Goal: Use online tool/utility: Utilize a website feature to perform a specific function

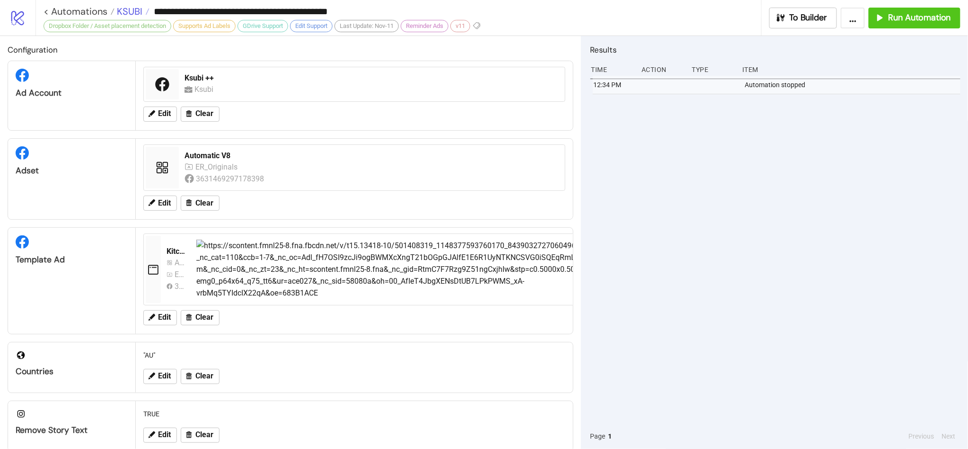
click at [122, 9] on span "KSUBI" at bounding box center [128, 11] width 28 height 12
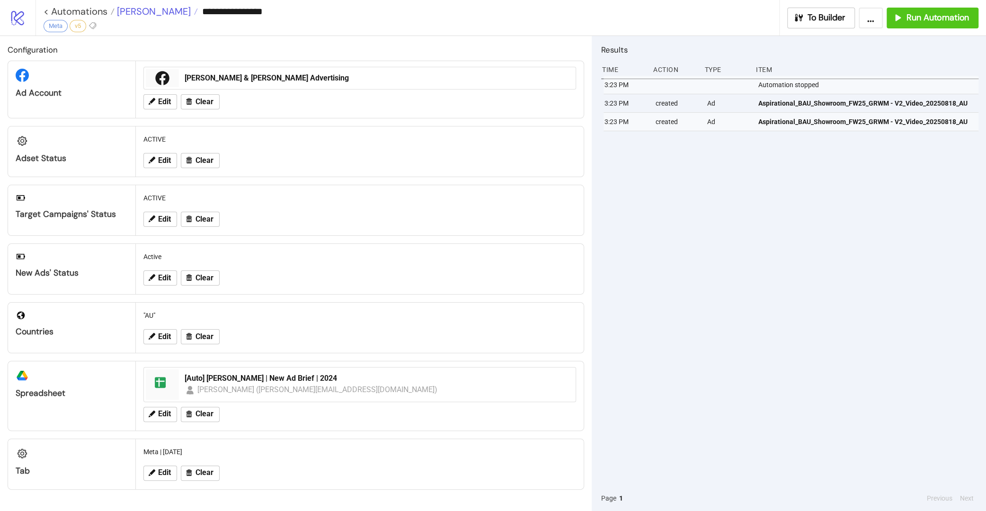
click at [140, 12] on span "Leo Lin" at bounding box center [152, 11] width 76 height 12
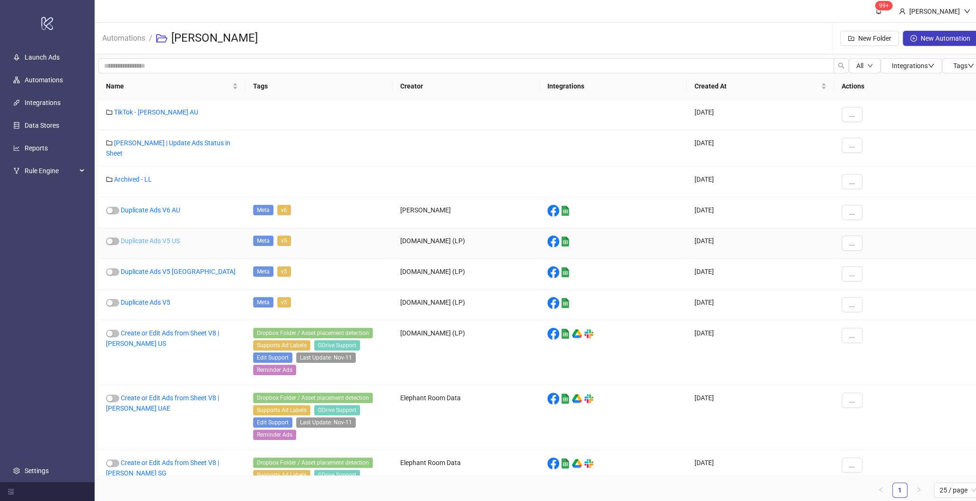
click at [170, 237] on link "Duplicate Ads V5 US" at bounding box center [150, 241] width 59 height 8
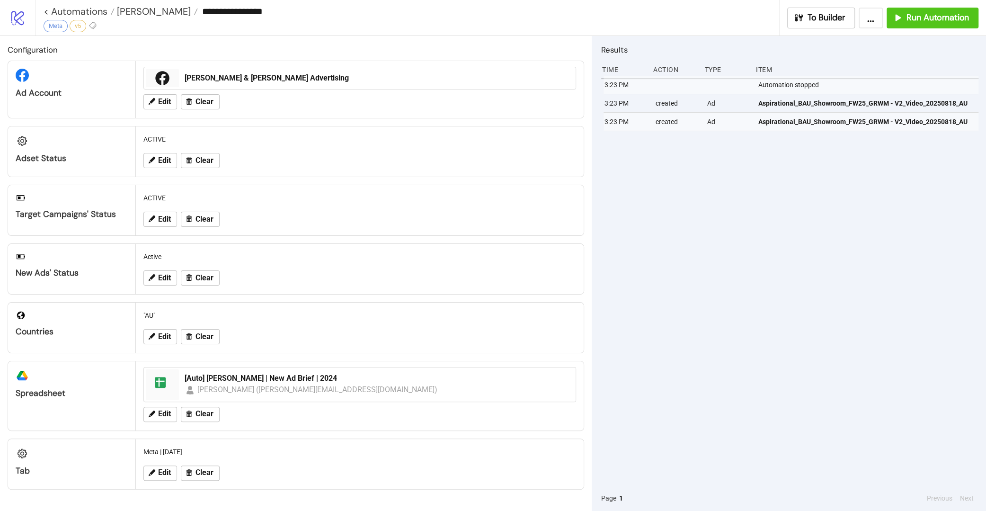
type input "**********"
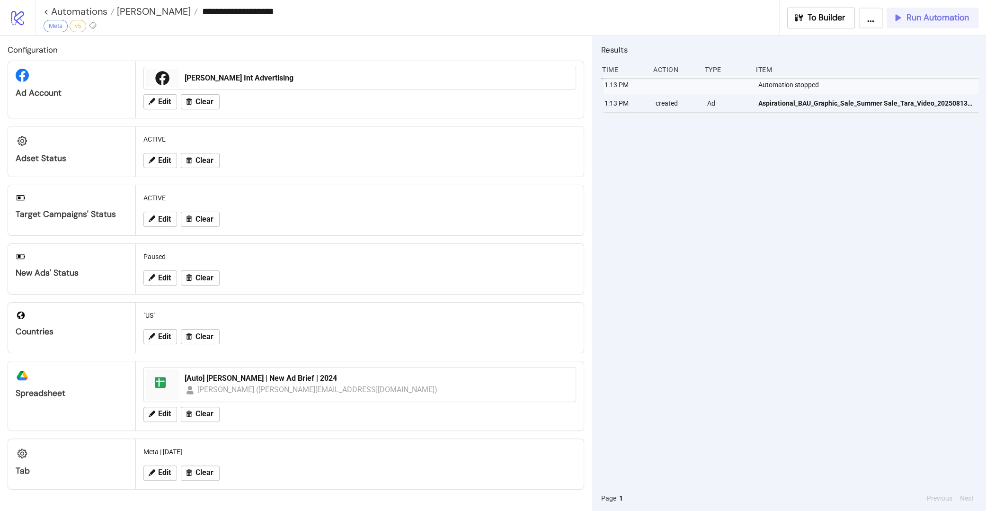
click at [916, 17] on span "Run Automation" at bounding box center [937, 17] width 62 height 11
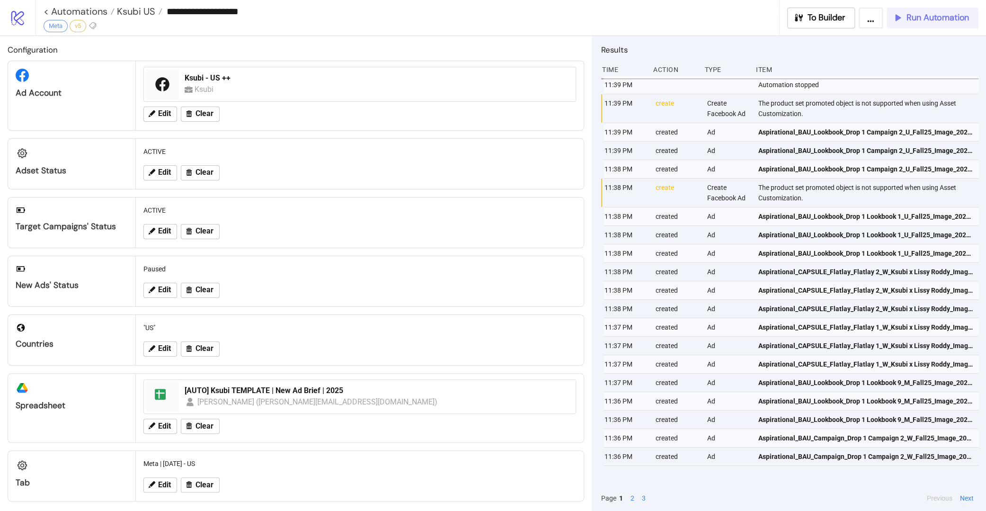
click at [931, 21] on span "Run Automation" at bounding box center [937, 17] width 62 height 11
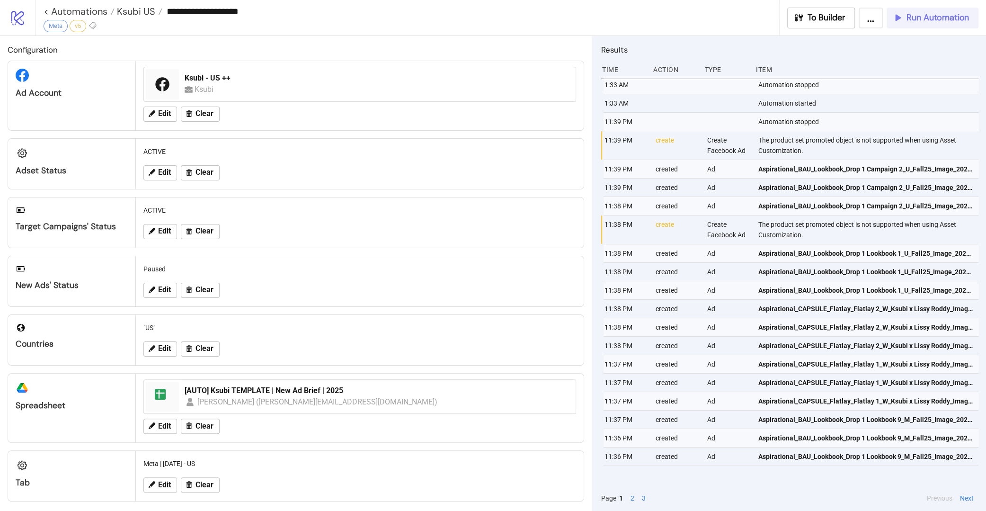
click at [931, 20] on span "Run Automation" at bounding box center [937, 17] width 62 height 11
click at [931, 26] on button "Run Automation" at bounding box center [932, 18] width 92 height 21
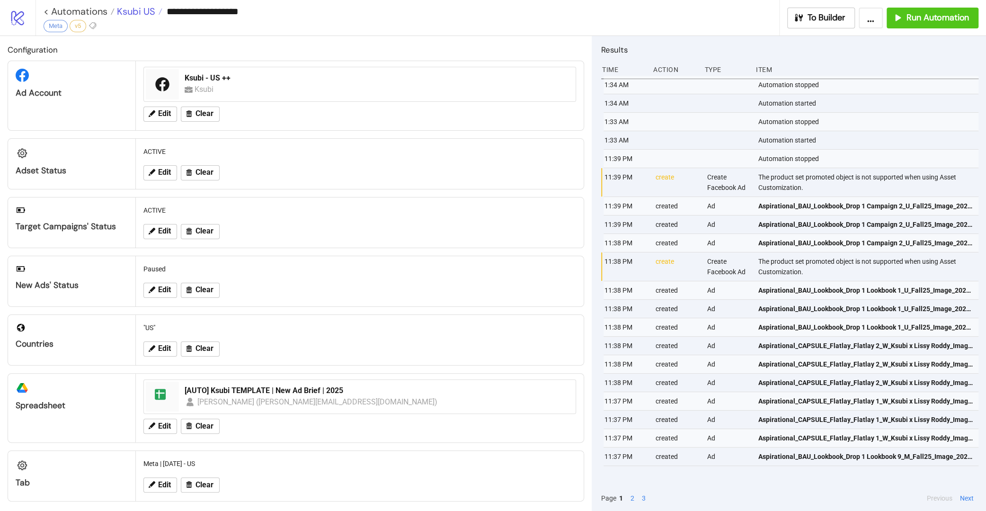
click at [146, 12] on span "Ksubi US" at bounding box center [134, 11] width 41 height 12
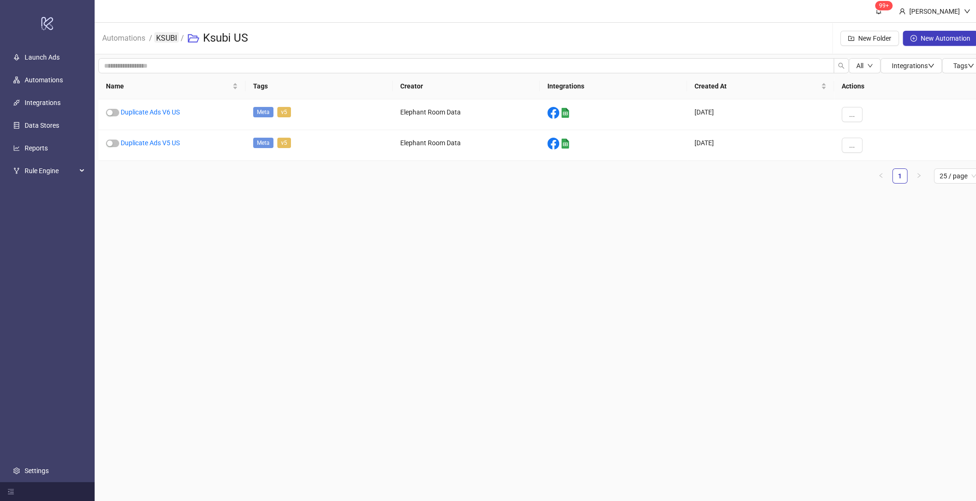
drag, startPoint x: 167, startPoint y: 45, endPoint x: 169, endPoint y: 41, distance: 4.9
click at [167, 45] on li "KSUBI" at bounding box center [166, 38] width 21 height 30
click at [170, 38] on link "KSUBI" at bounding box center [166, 37] width 25 height 10
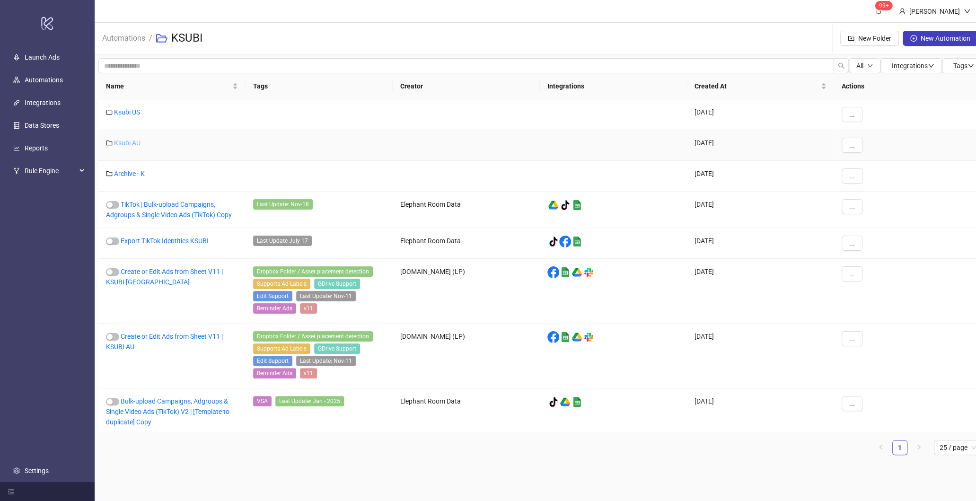
click at [119, 142] on link "Ksubi AU" at bounding box center [127, 143] width 26 height 8
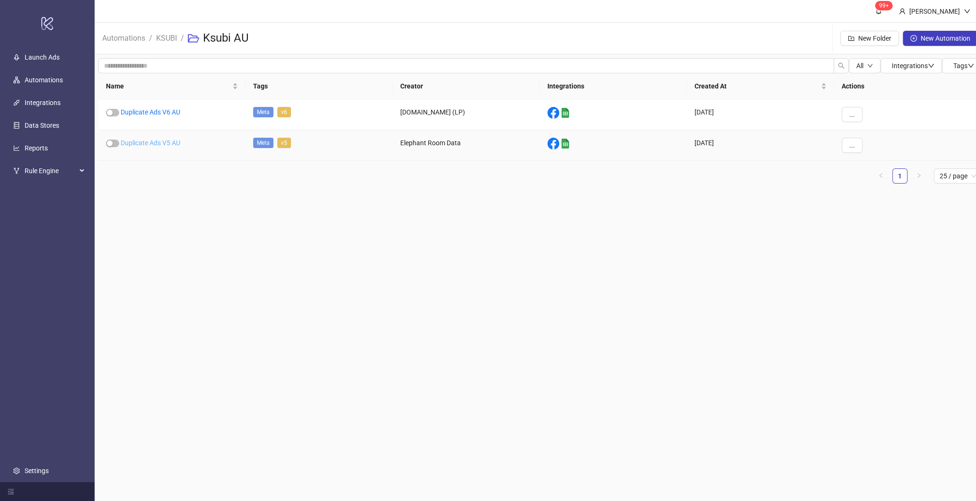
click at [143, 144] on link "Duplicate Ads V5 AU" at bounding box center [151, 143] width 60 height 8
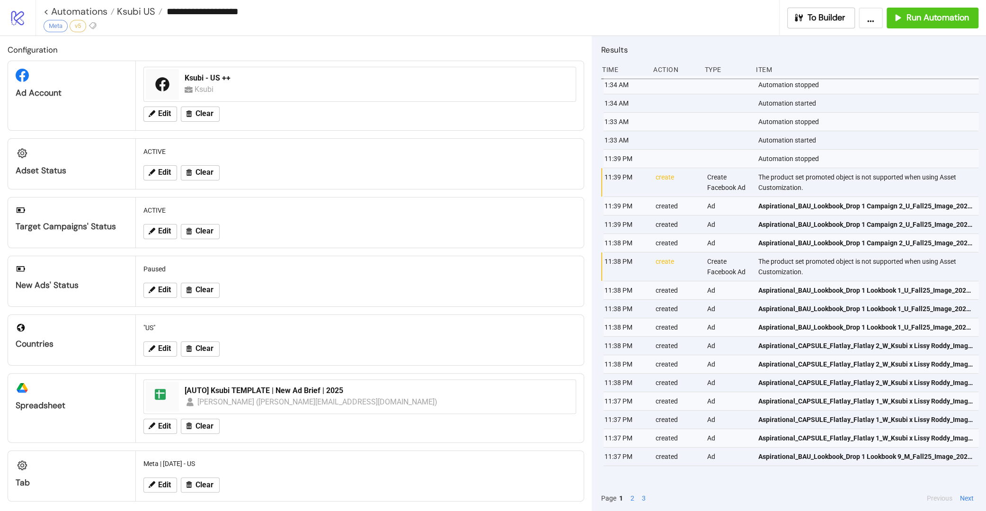
type input "**********"
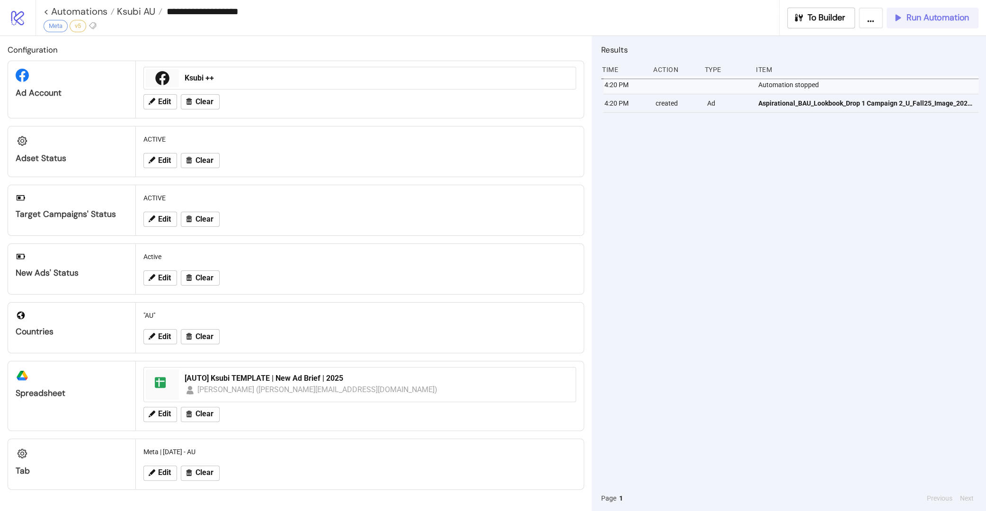
click at [931, 16] on span "Run Automation" at bounding box center [937, 17] width 62 height 11
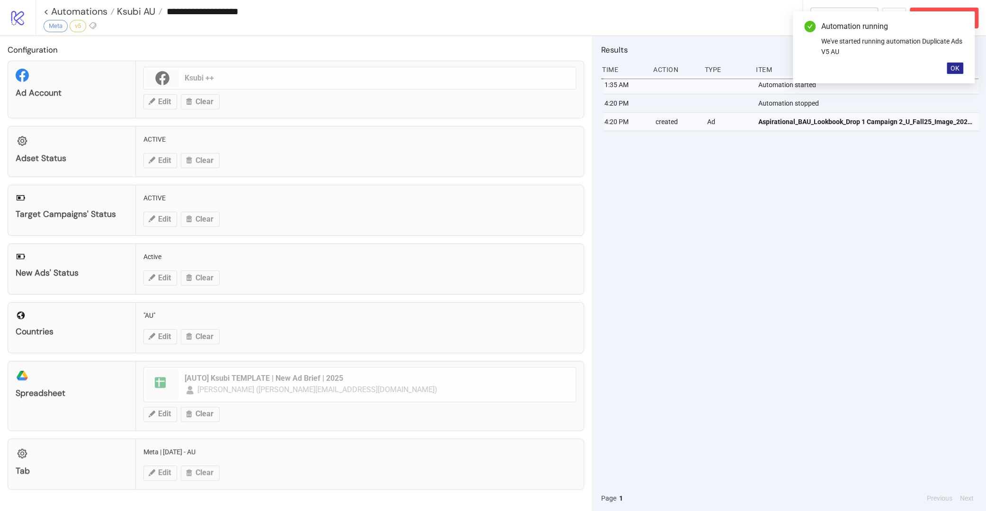
click at [931, 70] on span "OK" at bounding box center [954, 68] width 9 height 8
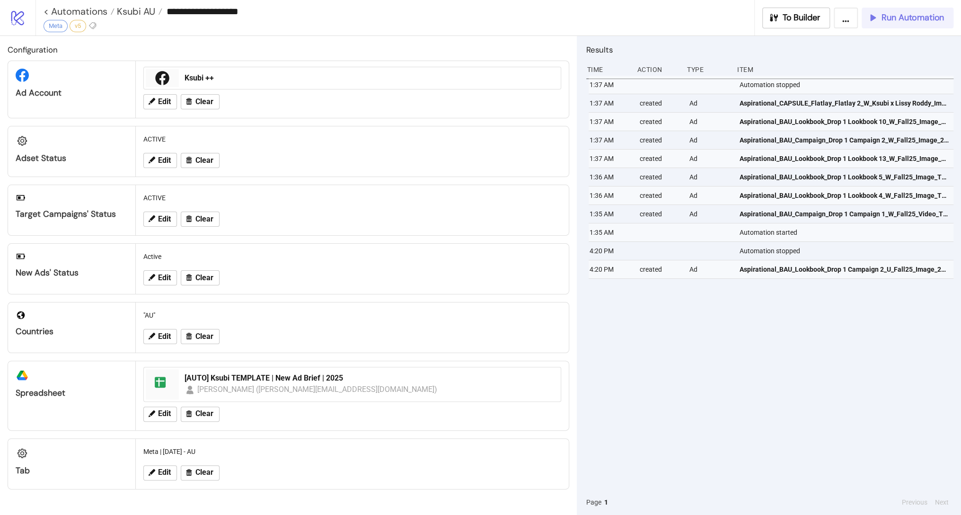
click at [886, 25] on button "Run Automation" at bounding box center [908, 18] width 92 height 21
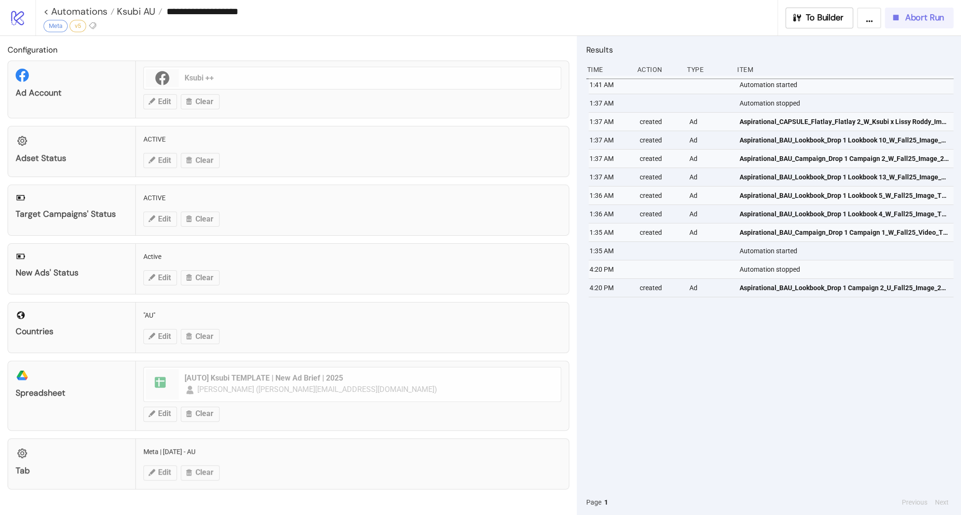
click at [907, 20] on span "Abort Run" at bounding box center [924, 17] width 39 height 11
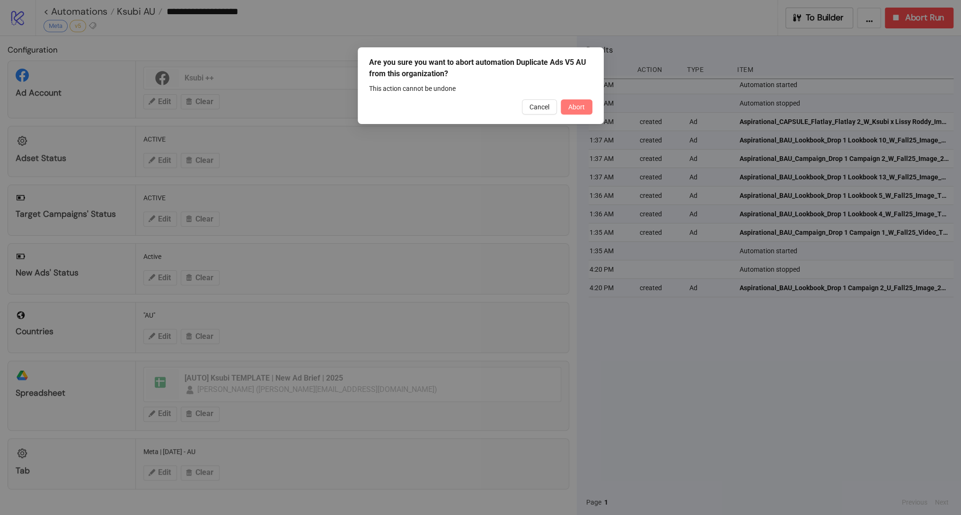
click at [569, 106] on span "Abort" at bounding box center [576, 107] width 17 height 8
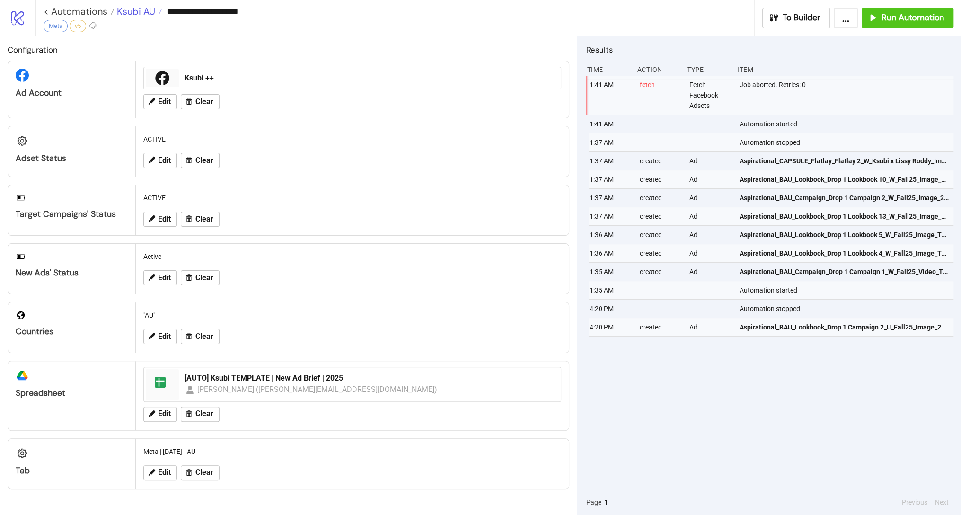
click at [139, 16] on span "Ksubi AU" at bounding box center [134, 11] width 41 height 12
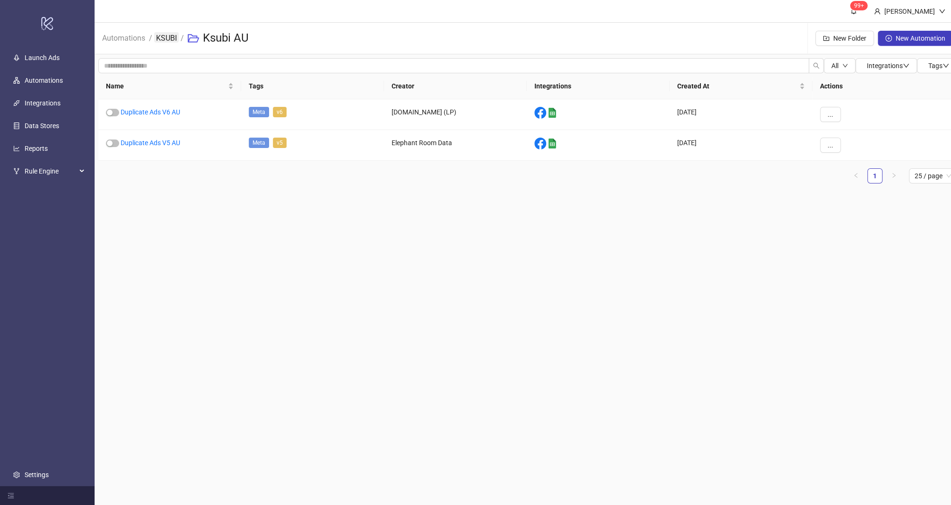
click at [165, 40] on link "KSUBI" at bounding box center [166, 37] width 25 height 10
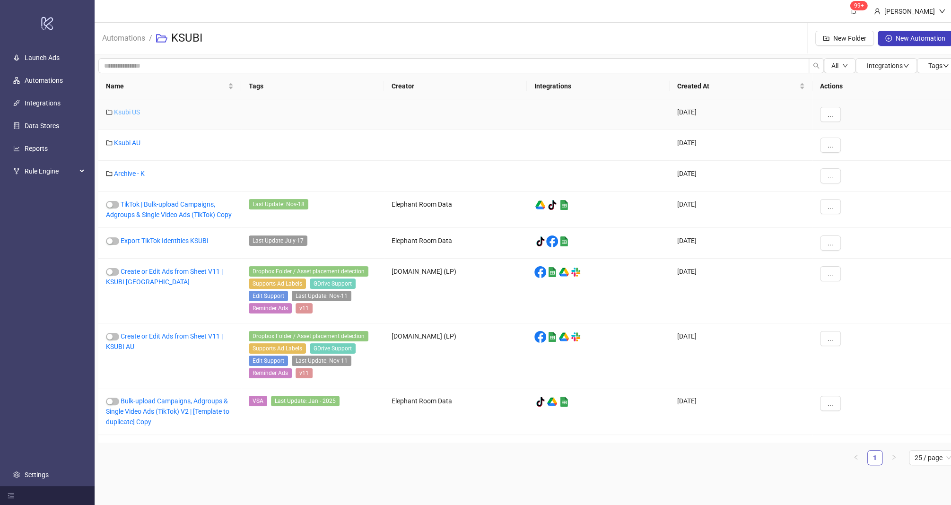
click at [134, 110] on link "Ksubi US" at bounding box center [127, 112] width 26 height 8
